Goal: Task Accomplishment & Management: Manage account settings

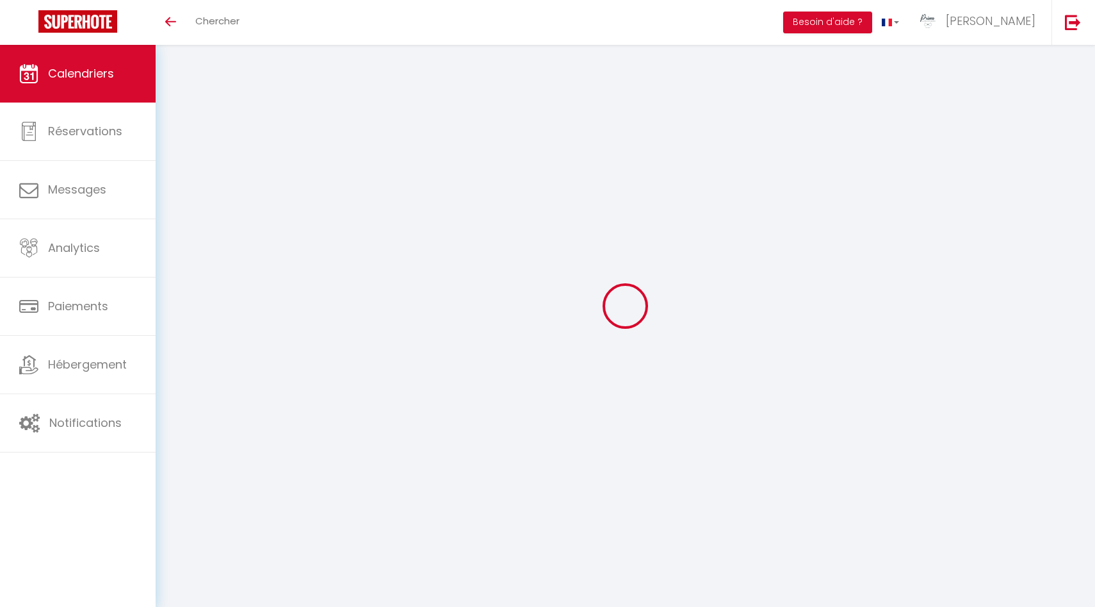
select select
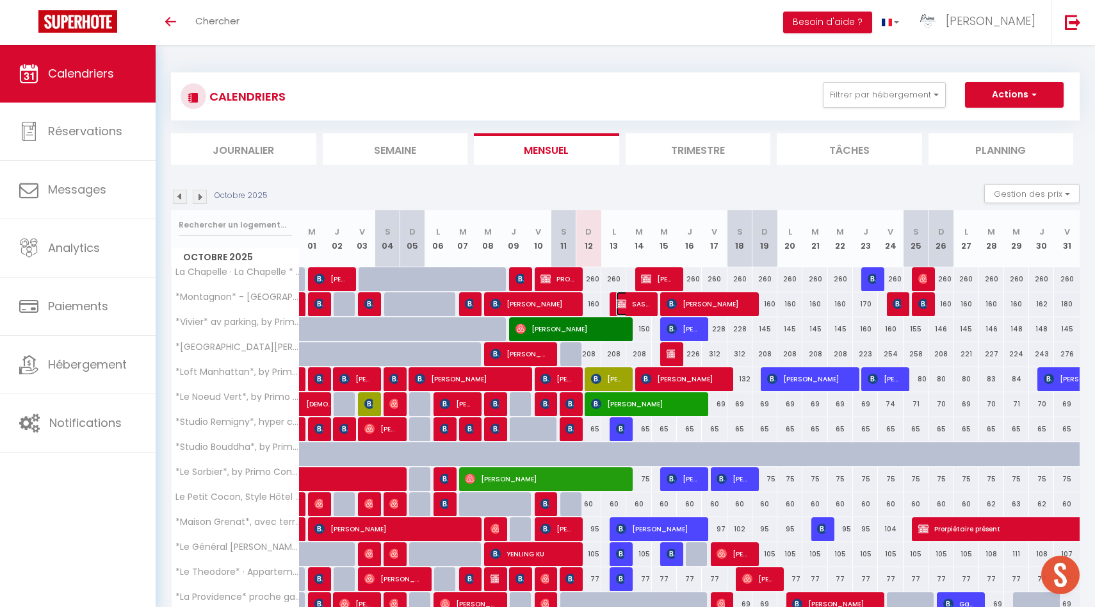
click at [648, 304] on span "SAS LA MARMOTTE" at bounding box center [632, 303] width 33 height 24
select select "OK"
select select "KO"
select select "0"
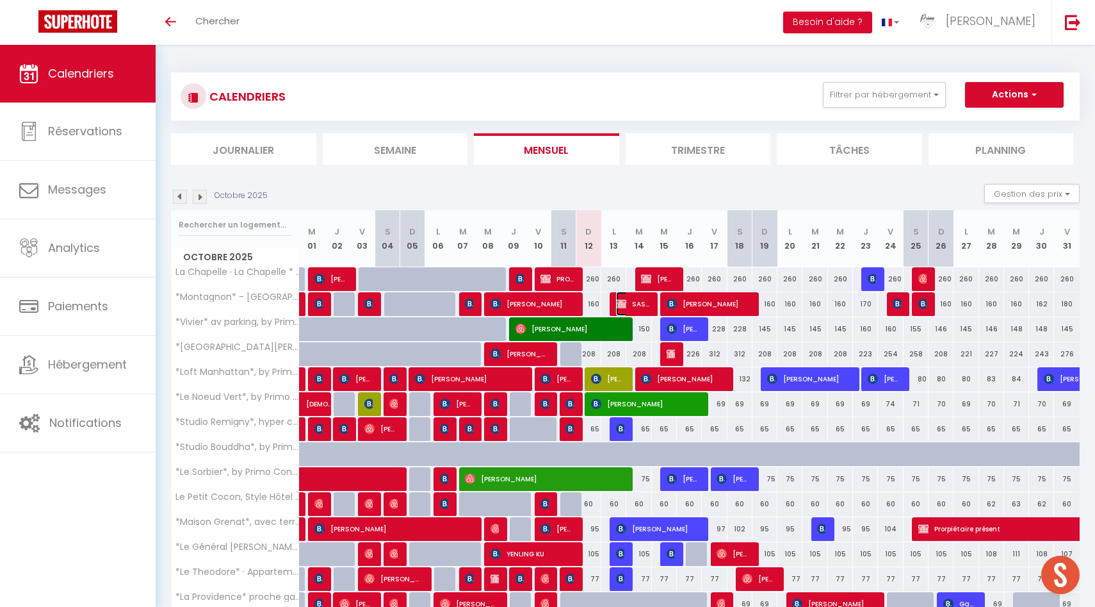
select select "1"
select select
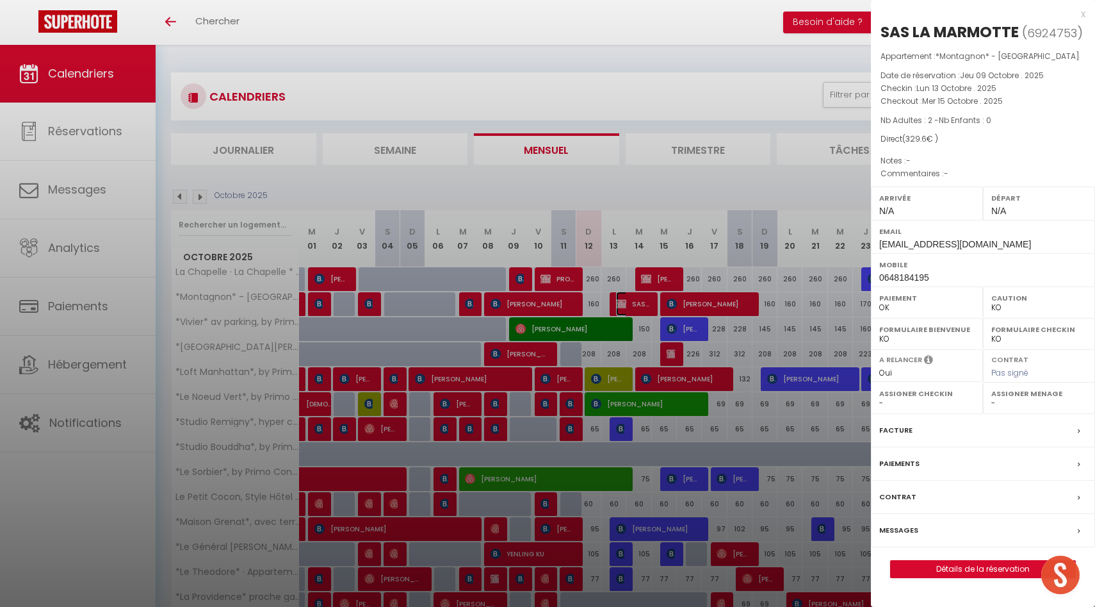
select select "49559"
